Goal: Task Accomplishment & Management: Manage account settings

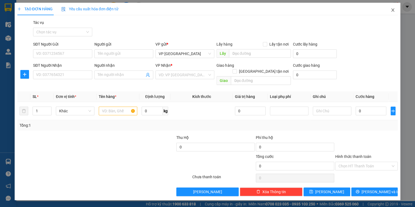
click at [392, 10] on icon "close" at bounding box center [393, 10] width 4 height 4
click at [392, 10] on div "1" at bounding box center [395, 7] width 10 height 10
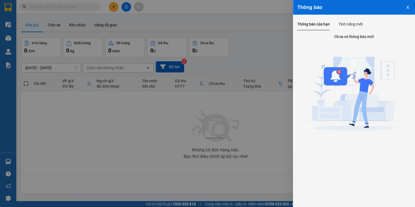
click at [407, 5] on icon "close" at bounding box center [408, 7] width 4 height 4
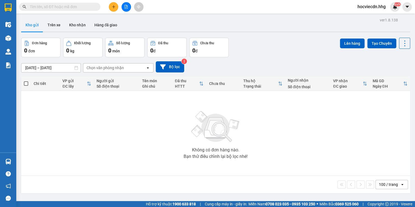
click at [369, 7] on span "hocviecdn.hhg" at bounding box center [371, 6] width 37 height 7
click at [370, 17] on span "Đăng xuất" at bounding box center [375, 17] width 26 height 6
